Goal: Information Seeking & Learning: Learn about a topic

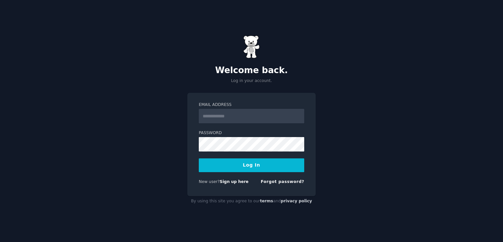
click at [233, 113] on input "Email Address" at bounding box center [252, 116] width 106 height 14
type input "**********"
click at [232, 165] on button "Log In" at bounding box center [252, 165] width 106 height 14
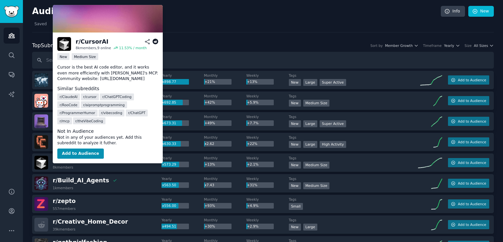
click at [74, 160] on span "r/ CursorAI" at bounding box center [69, 159] width 33 height 7
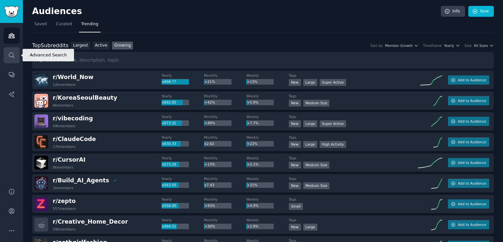
click at [10, 55] on icon "Sidebar" at bounding box center [11, 55] width 7 height 7
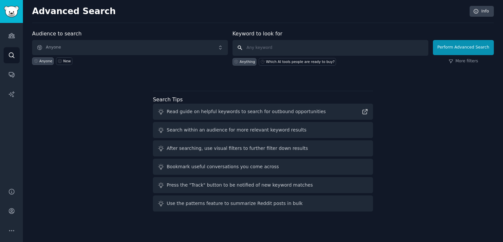
click at [256, 48] on input "text" at bounding box center [331, 48] width 196 height 16
type input "develop"
click button "Perform Advanced Search" at bounding box center [463, 47] width 61 height 15
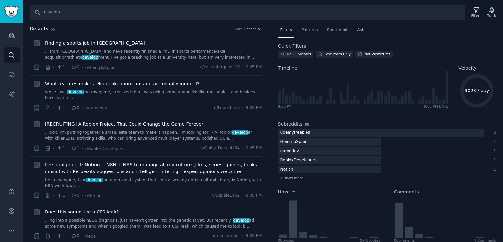
click at [272, 124] on div "Filters Patterns Sentiment Ask Quick Filters No Duplicates Text Posts Only Not …" at bounding box center [387, 133] width 232 height 217
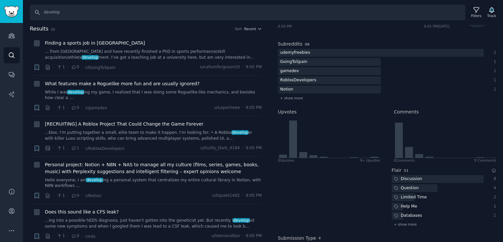
scroll to position [105, 0]
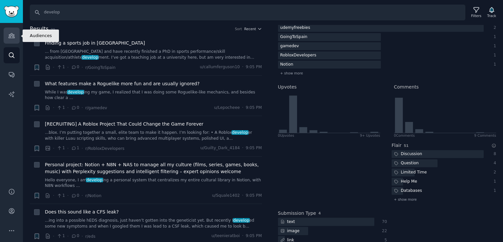
click at [13, 36] on icon "Sidebar" at bounding box center [12, 35] width 6 height 5
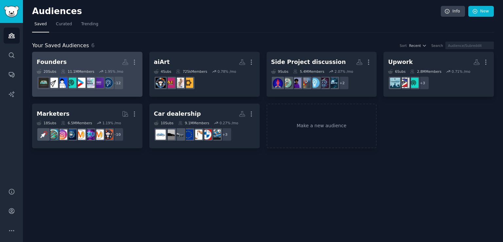
click at [126, 87] on dd "r/advancedentrepreneur, r/Femalefounders, r/SoloFounders, r/SideProject, r/smal…" at bounding box center [87, 83] width 101 height 18
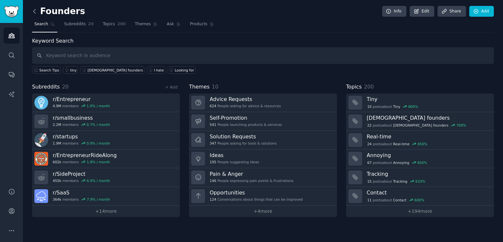
click at [34, 11] on icon at bounding box center [34, 11] width 7 height 7
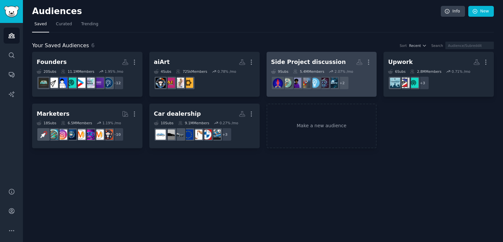
click at [306, 66] on h2 "Side Project discussion More" at bounding box center [321, 61] width 101 height 11
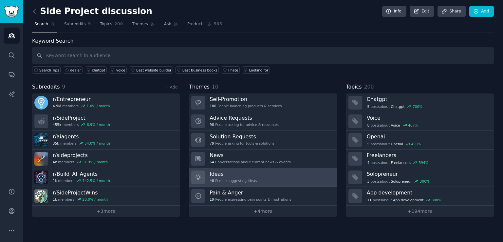
click at [312, 180] on link "Ideas 48 People suggesting ideas" at bounding box center [263, 177] width 148 height 19
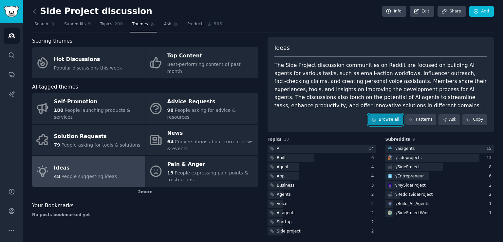
click at [377, 121] on icon at bounding box center [374, 119] width 5 height 5
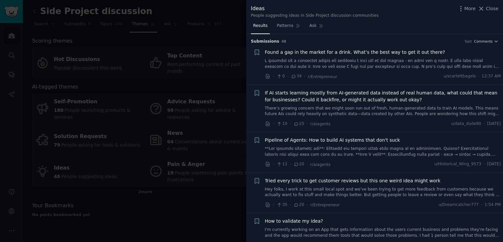
click at [364, 34] on div "Submission s 48 Sort Comments" at bounding box center [375, 39] width 248 height 10
click at [412, 33] on div "Results Patterns Ask" at bounding box center [374, 27] width 257 height 13
click at [294, 164] on icon at bounding box center [297, 164] width 6 height 5
click at [296, 140] on span "Pipeline of Agents: How to build AI systems that don't suck" at bounding box center [332, 140] width 135 height 7
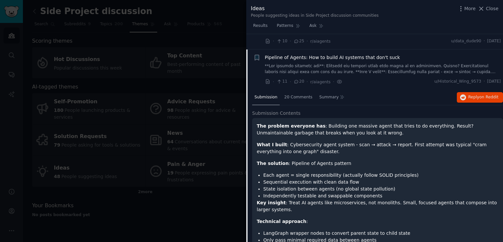
scroll to position [98, 0]
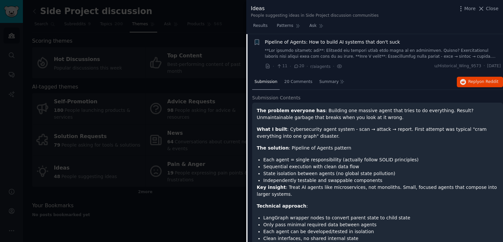
click at [402, 203] on p "Technical approach :" at bounding box center [378, 206] width 242 height 7
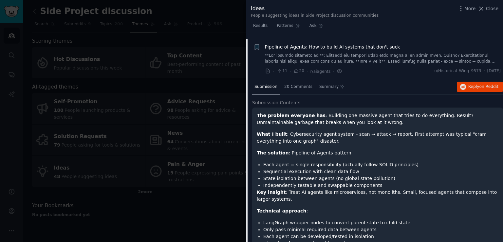
scroll to position [85, 0]
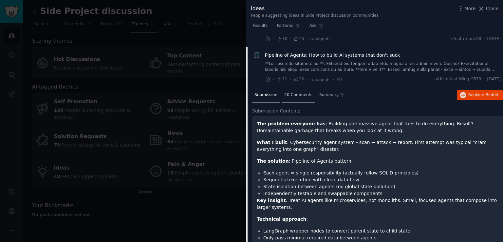
click at [297, 92] on span "20 Comments" at bounding box center [299, 95] width 28 height 6
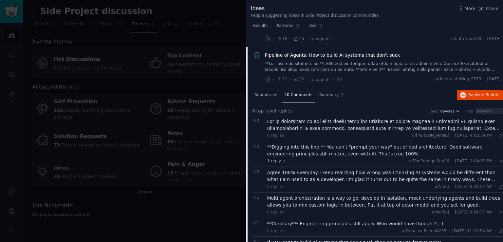
click at [350, 137] on div "0 replies u/[PERSON_NAME][DATE] 4:00:34 PM Tue 7/8/2025 ·" at bounding box center [385, 136] width 236 height 6
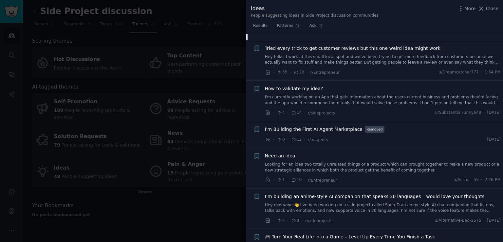
scroll to position [308, 0]
click at [386, 53] on link "Hey folks, I work at this small local spot and we’ve been trying to get more fe…" at bounding box center [383, 58] width 236 height 11
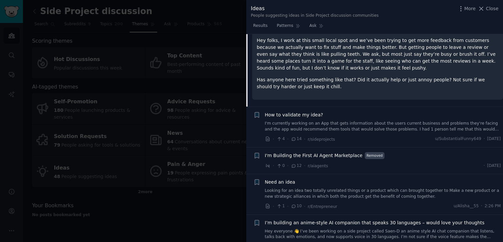
scroll to position [138, 0]
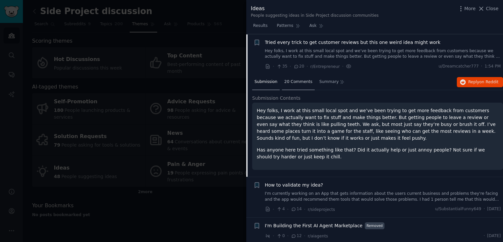
click at [287, 84] on div "20 Comments" at bounding box center [298, 82] width 33 height 16
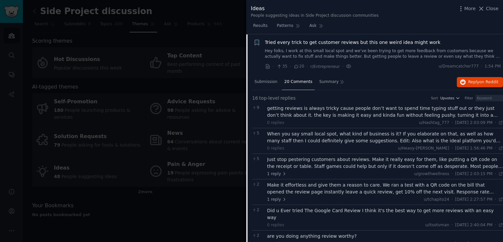
click at [371, 126] on div "9 getting reviews is always tricky cause people don’t want to spend time typing…" at bounding box center [377, 115] width 251 height 25
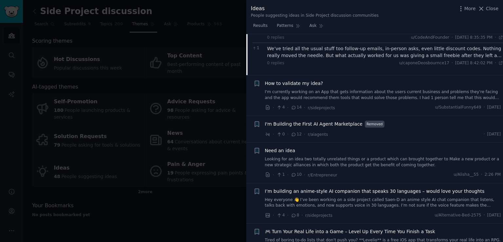
scroll to position [584, 0]
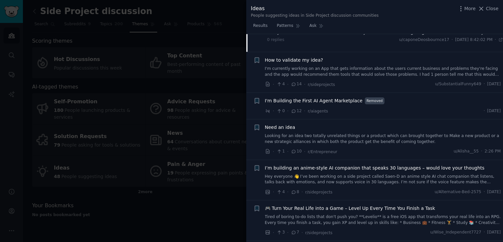
click at [305, 57] on div "How to validate my idea? I'm currently working on an App that gets information …" at bounding box center [383, 67] width 236 height 21
click at [324, 66] on link "I'm currently working on an App that gets information about the users current b…" at bounding box center [383, 71] width 236 height 11
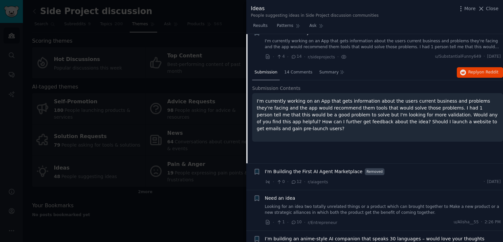
scroll to position [179, 0]
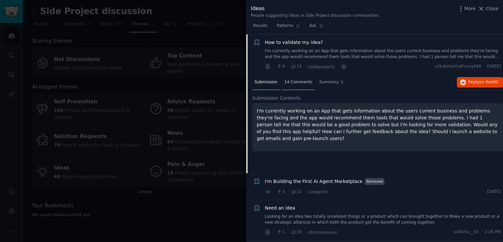
click at [298, 86] on div "14 Comments" at bounding box center [298, 83] width 33 height 16
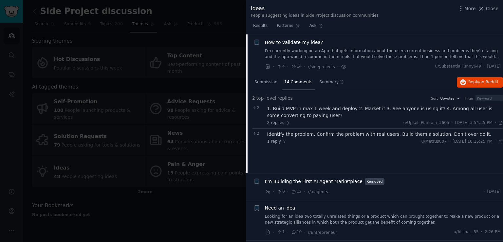
click at [372, 117] on div "1. Build MVP in max 1 week and deploy 2. Market it 3. See anyone is using it? 4…" at bounding box center [385, 112] width 236 height 14
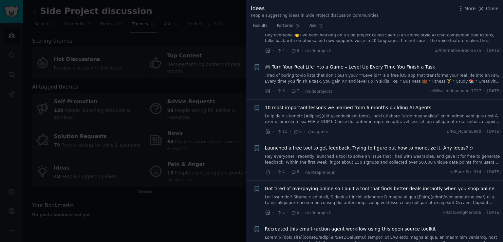
scroll to position [428, 0]
click at [377, 117] on link at bounding box center [383, 118] width 236 height 11
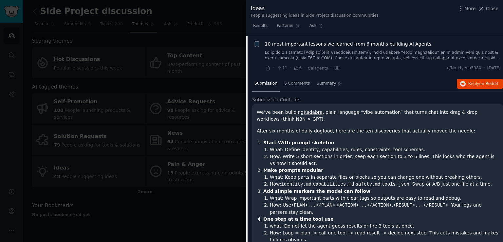
scroll to position [367, 0]
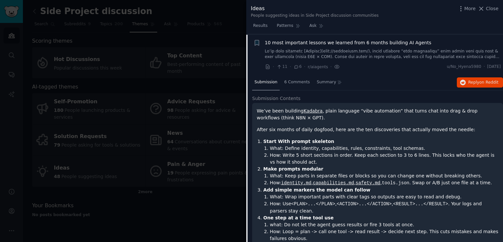
click at [480, 140] on li "Start With prompt skeleton What: Define identity, capabilities, rules, constrai…" at bounding box center [381, 152] width 235 height 28
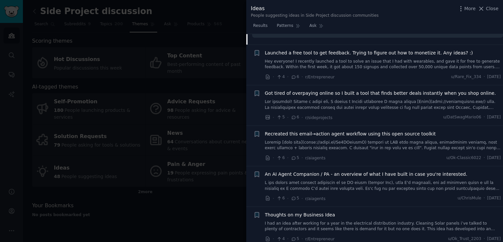
scroll to position [760, 0]
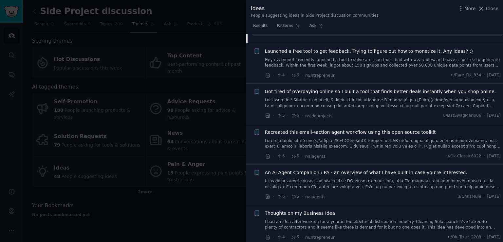
click at [395, 54] on div "Launched a free tool to get feedback. Trying to figure out how to monetize it. …" at bounding box center [383, 58] width 236 height 21
click at [400, 62] on link "Hey everyone! I recently launched a tool to solve an issue that I had with wear…" at bounding box center [383, 62] width 236 height 11
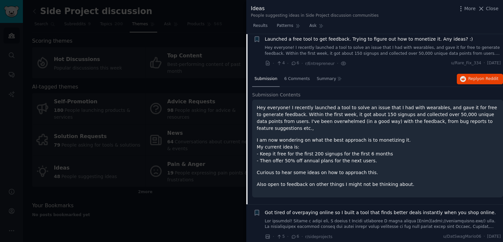
scroll to position [407, 0]
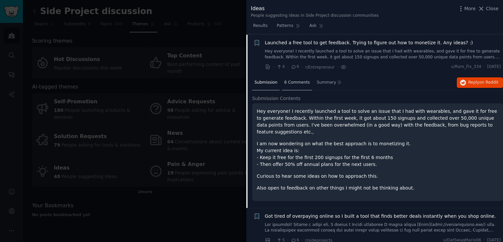
click at [295, 84] on div "6 Comments" at bounding box center [297, 83] width 30 height 16
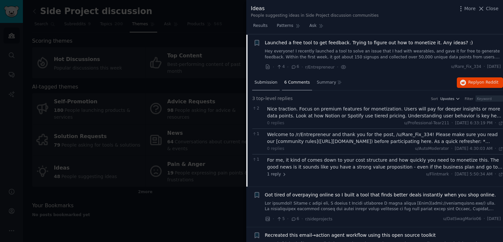
click at [274, 80] on span "Submission" at bounding box center [266, 83] width 23 height 6
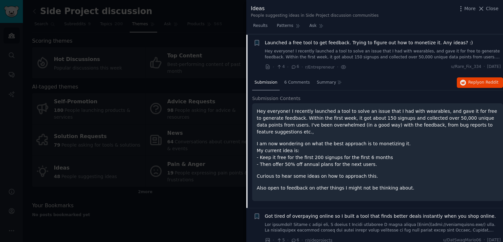
click at [423, 173] on p "Curious to hear some ideas on how to approach this." at bounding box center [378, 176] width 242 height 7
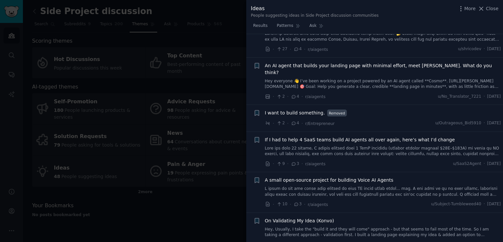
scroll to position [814, 0]
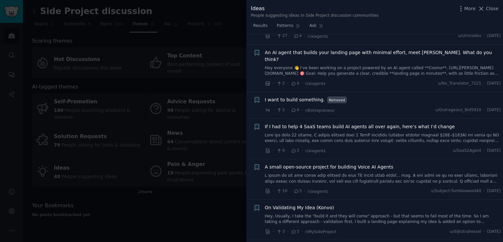
click at [421, 123] on span "If I had to help 4 SaaS teams build AI agents all over again, here’s what I’d c…" at bounding box center [360, 126] width 190 height 7
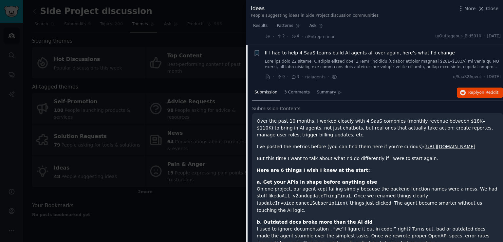
scroll to position [757, 0]
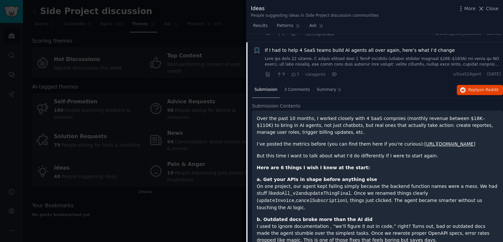
click at [420, 186] on p "a. Get your APIs in shape before anything else On one project, our agent kept f…" at bounding box center [378, 193] width 242 height 35
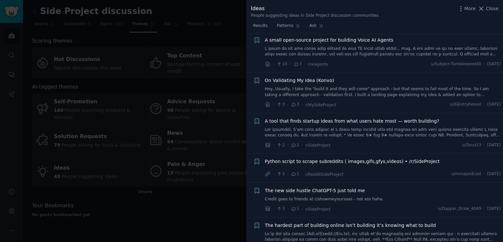
scroll to position [1177, 0]
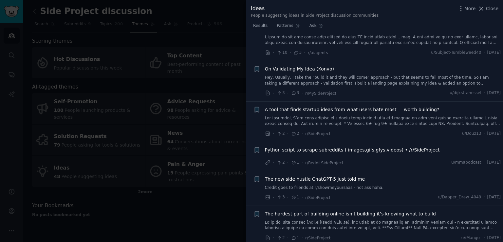
click at [384, 75] on link "Hey, Usually, I take the "build it and they will come" approach - but that seem…" at bounding box center [383, 80] width 236 height 11
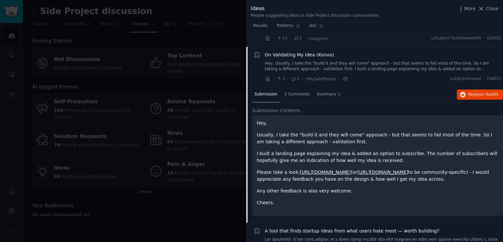
scroll to position [838, 0]
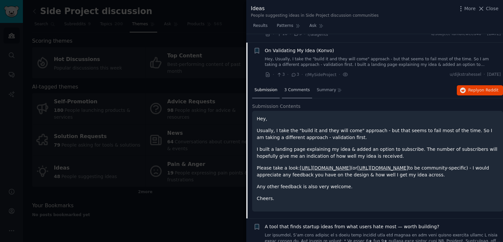
click at [288, 87] on span "3 Comments" at bounding box center [298, 90] width 26 height 6
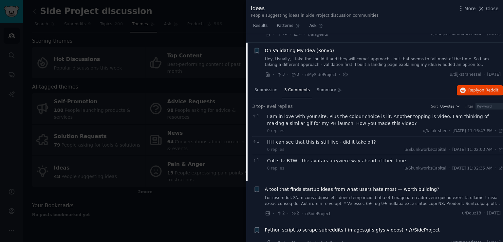
click at [358, 186] on span "A tool that finds startup ideas from what users hate most — worth building?" at bounding box center [352, 189] width 175 height 7
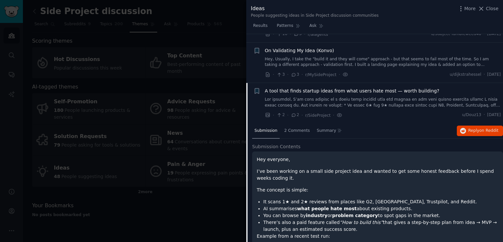
scroll to position [878, 0]
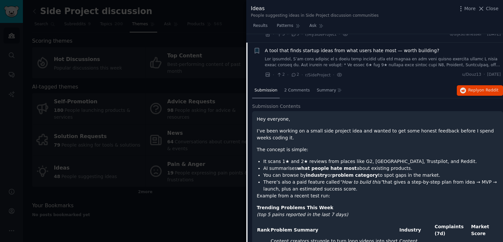
click at [362, 204] on p "Trending Problems This Week (top 5 pains reported in the last 7 days)" at bounding box center [378, 211] width 242 height 14
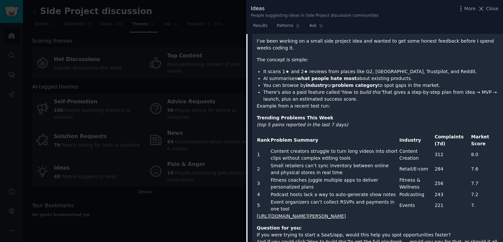
scroll to position [970, 0]
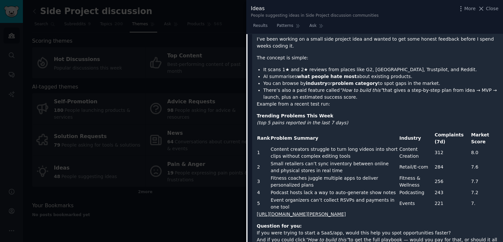
click at [332, 66] on li "It scans 1★ and 2★ reviews from places like G2, [GEOGRAPHIC_DATA], Trustpilot, …" at bounding box center [381, 69] width 235 height 7
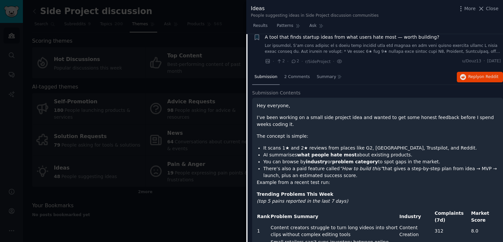
scroll to position [892, 0]
click at [299, 74] on span "2 Comments" at bounding box center [298, 77] width 26 height 6
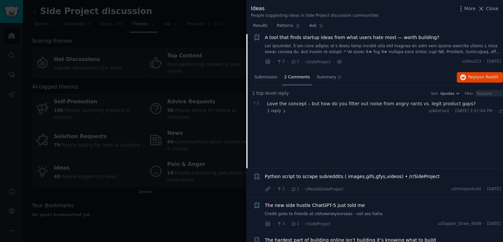
click at [436, 145] on div "Submission 2 Comments Summary Reply on Reddit 1 top-level reply Sort Upvotes Fi…" at bounding box center [377, 119] width 251 height 98
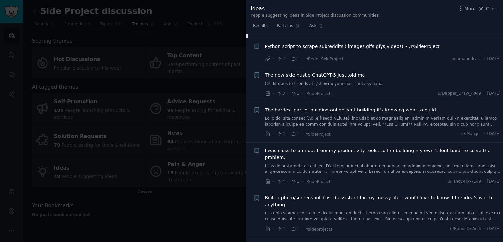
scroll to position [1023, 0]
click at [427, 115] on link at bounding box center [383, 120] width 236 height 11
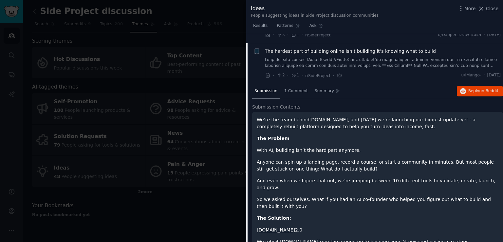
scroll to position [983, 0]
click at [385, 195] on p "So we asked ourselves: What if you had an AI co-founder who helped you figure o…" at bounding box center [378, 202] width 242 height 14
click at [384, 195] on p "So we asked ourselves: What if you had an AI co-founder who helped you figure o…" at bounding box center [378, 202] width 242 height 14
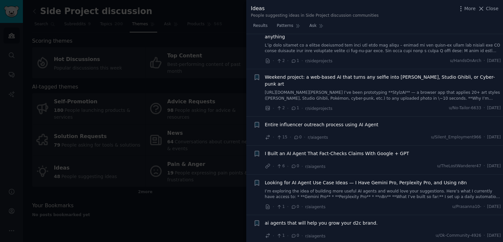
scroll to position [1442, 0]
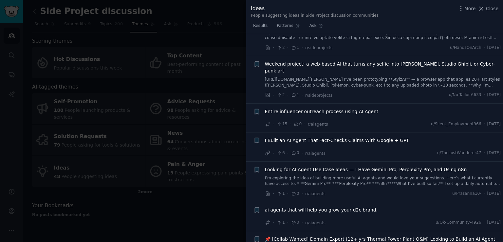
click at [364, 108] on span "Entire influencer outreach process using AI Agent" at bounding box center [322, 111] width 114 height 7
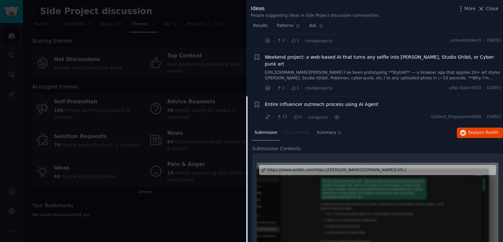
scroll to position [1145, 0]
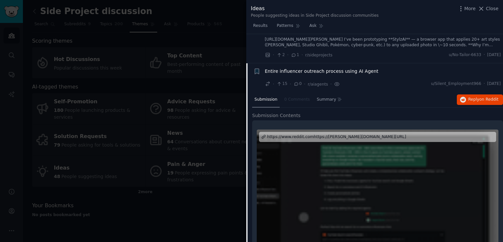
click at [351, 112] on h2 "Submission Contents" at bounding box center [377, 115] width 251 height 7
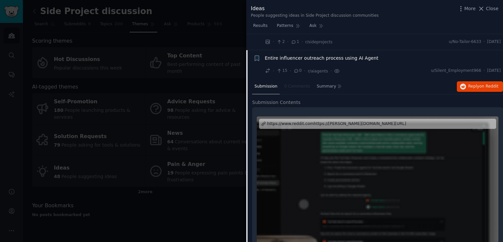
scroll to position [1171, 0]
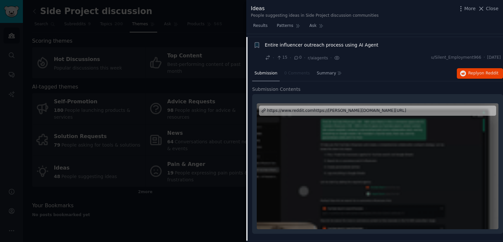
click at [348, 111] on div at bounding box center [378, 166] width 242 height 126
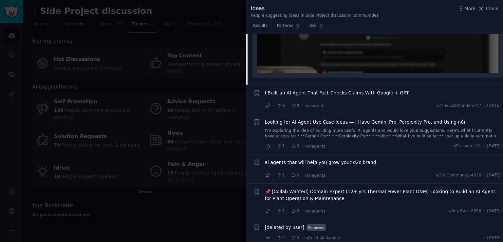
scroll to position [1328, 0]
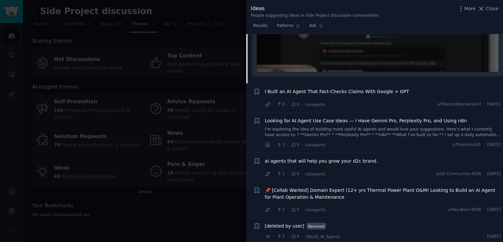
click at [206, 194] on div at bounding box center [251, 121] width 503 height 242
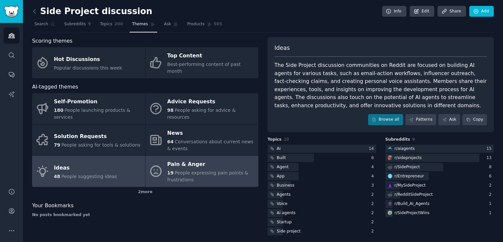
click at [200, 169] on link "Pain & Anger 19 People expressing pain points & frustrations" at bounding box center [202, 171] width 113 height 31
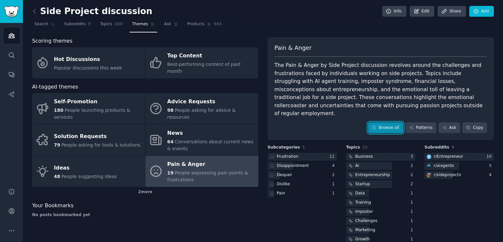
click at [382, 122] on link "Browse all" at bounding box center [385, 127] width 35 height 11
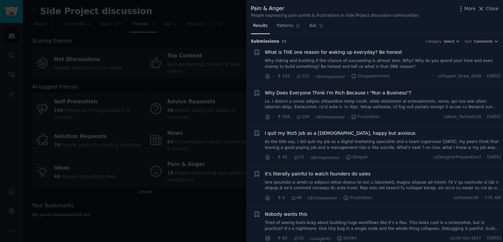
click at [250, 154] on li "+ I quit my 9to5 job as a [DEMOGRAPHIC_DATA], happy but anxious As the title sa…" at bounding box center [374, 145] width 257 height 40
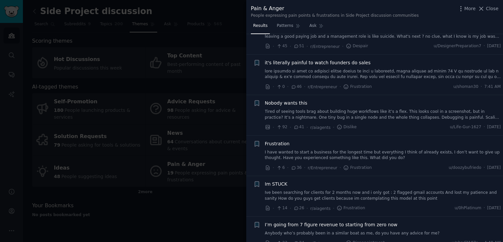
scroll to position [118, 0]
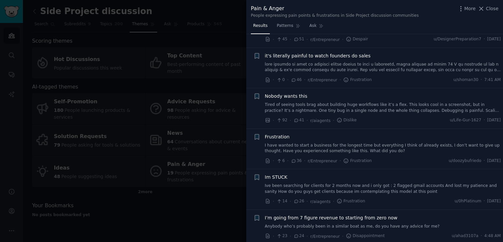
click at [397, 66] on link at bounding box center [383, 67] width 236 height 11
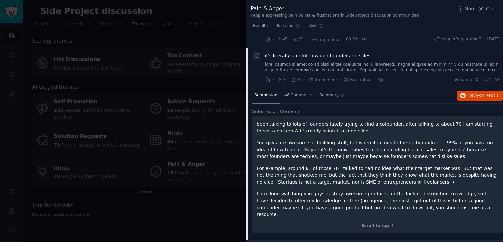
scroll to position [131, 0]
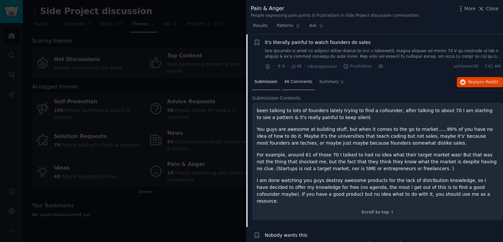
click at [305, 77] on div "46 Comments" at bounding box center [298, 82] width 33 height 16
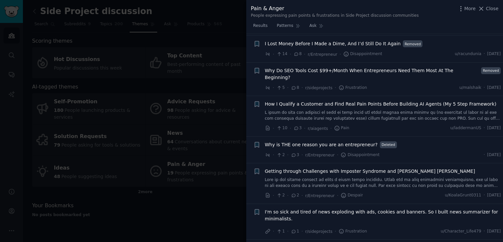
scroll to position [931, 0]
